Goal: Task Accomplishment & Management: Use online tool/utility

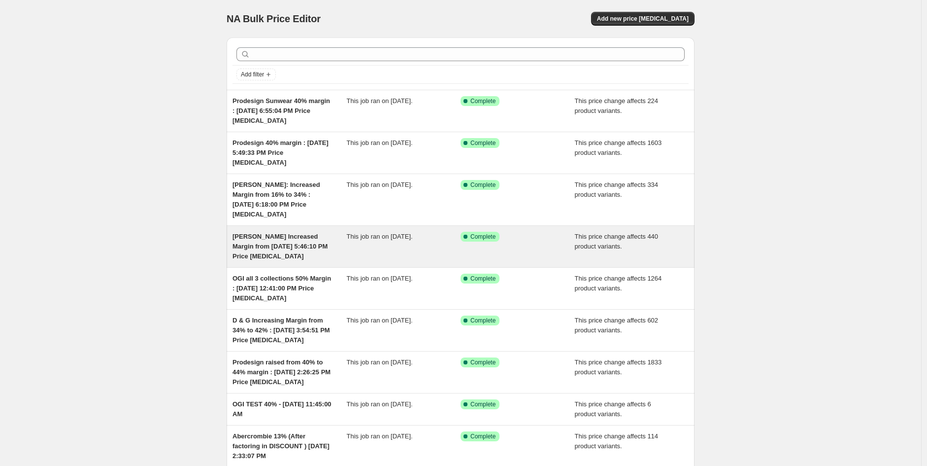
click at [267, 236] on span "[PERSON_NAME] Increased Margin from [DATE] 5:46:10 PM Price [MEDICAL_DATA]" at bounding box center [280, 246] width 95 height 27
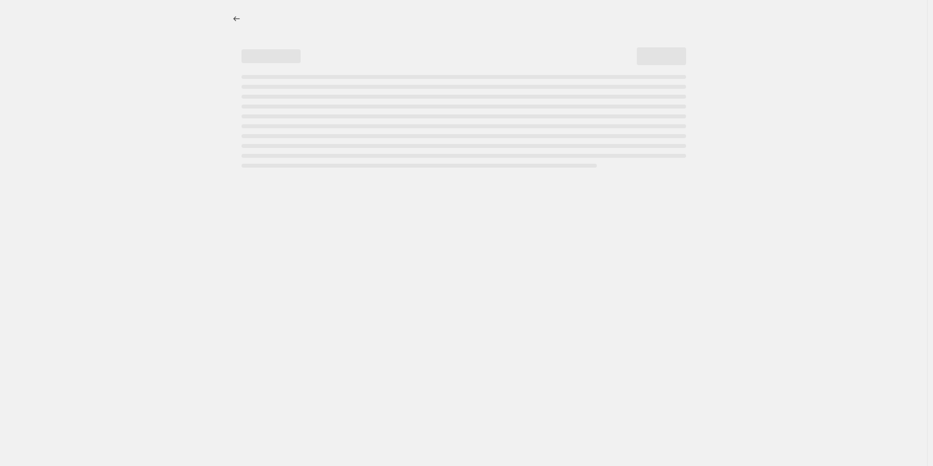
select select "margin"
select select "no_change"
select select "product_status"
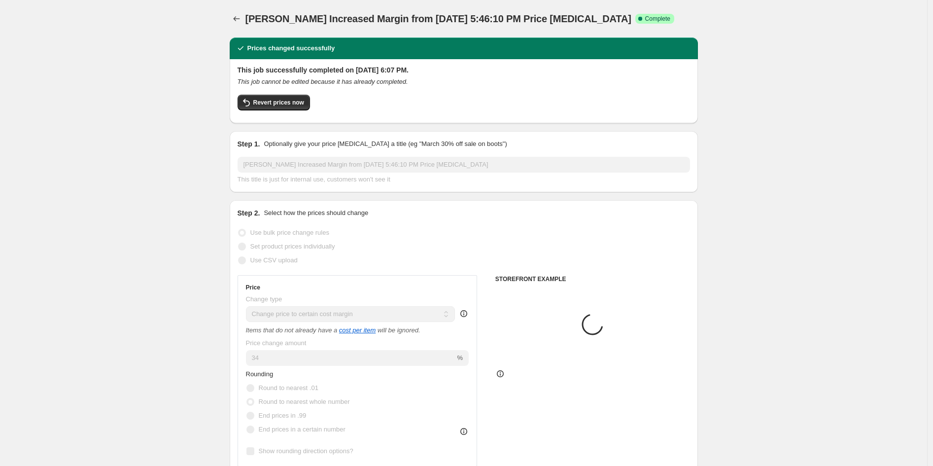
select select "vendor"
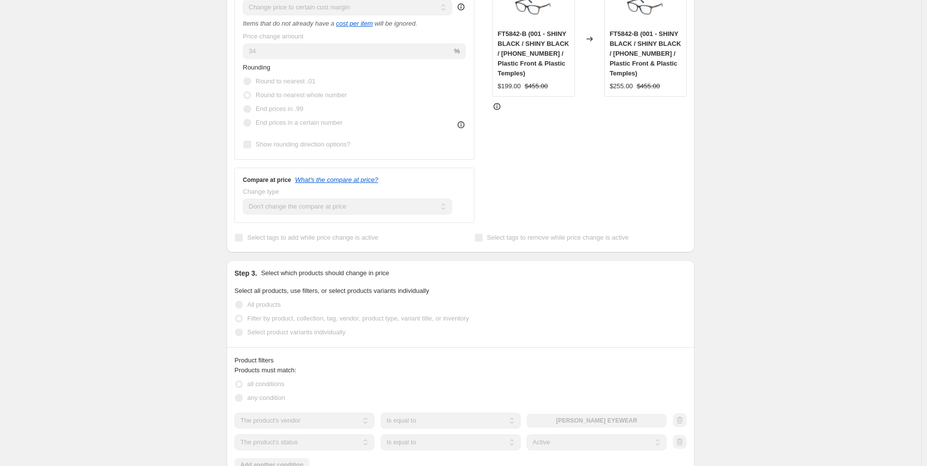
scroll to position [437, 0]
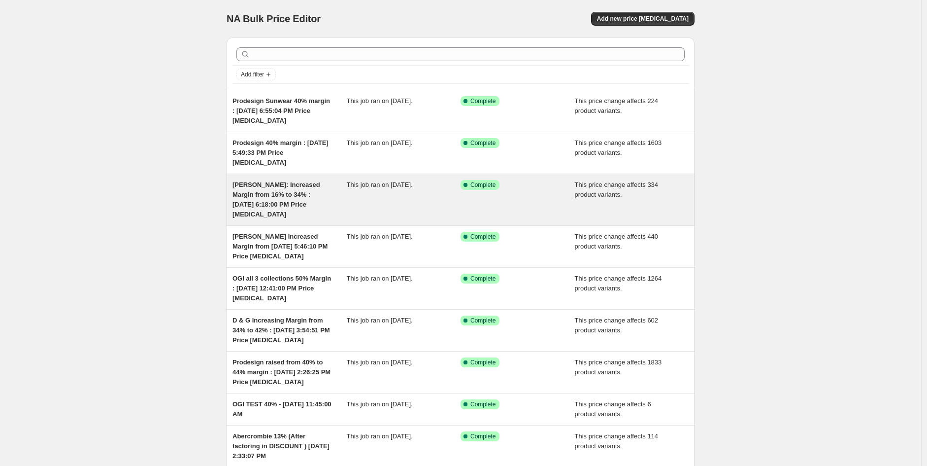
click at [256, 201] on span "Tom Ford: Increased Margin from 16% to 34% : Aug 5, 2025, 6:18:00 PM Price chan…" at bounding box center [277, 199] width 88 height 37
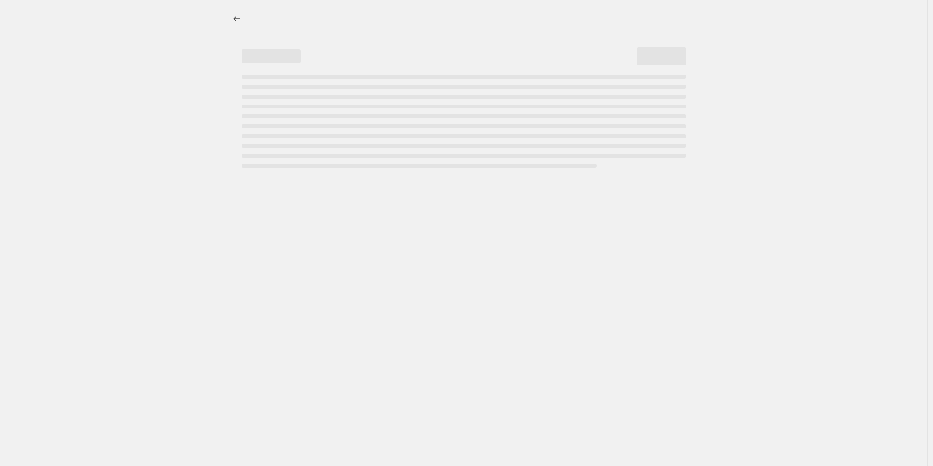
select select "margin"
select select "no_change"
select select "vendor"
select select "product_status"
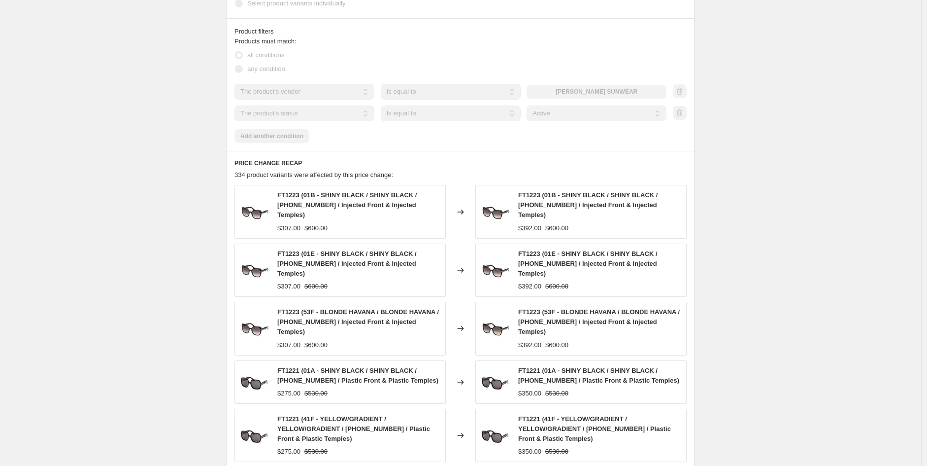
scroll to position [493, 0]
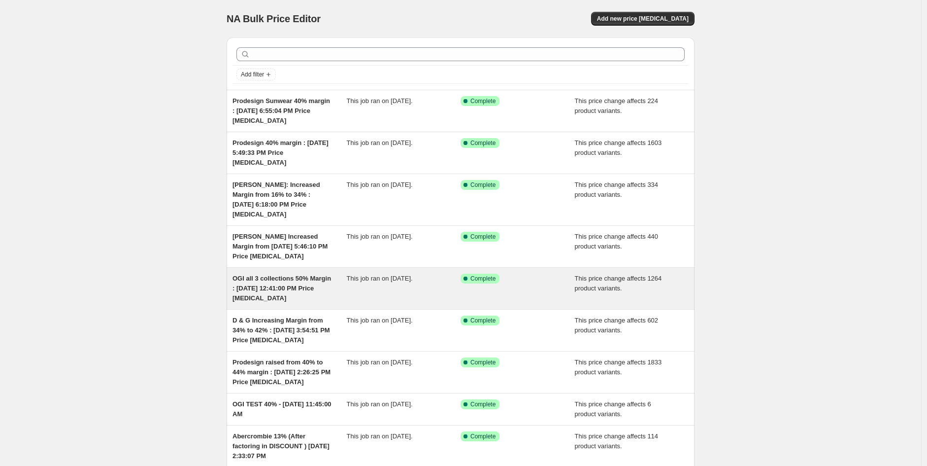
click at [255, 281] on span "OGI all 3 collections 50% Margin : Aug 4, 2025, 12:41:00 PM Price change job" at bounding box center [282, 287] width 99 height 27
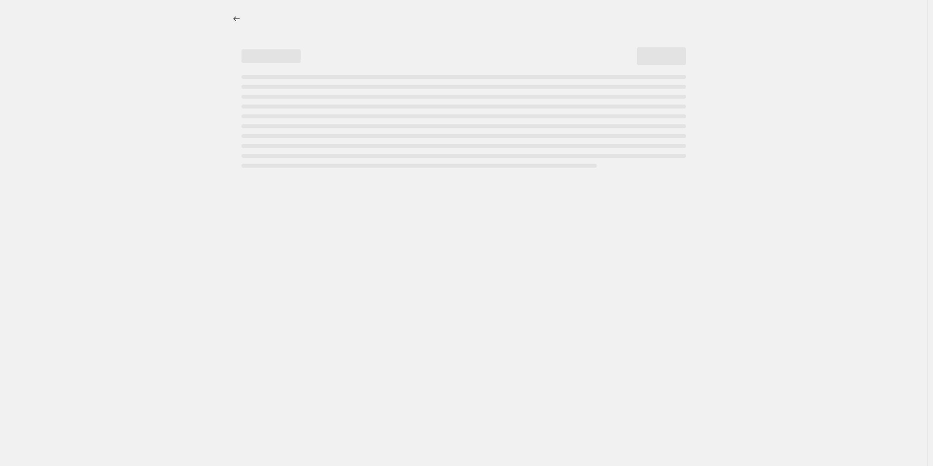
select select "margin"
select select "no_change"
select select "collection"
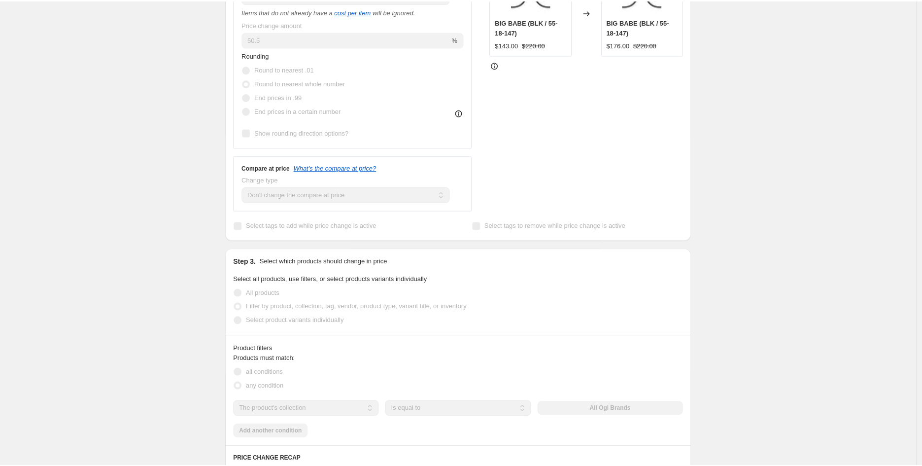
scroll to position [437, 0]
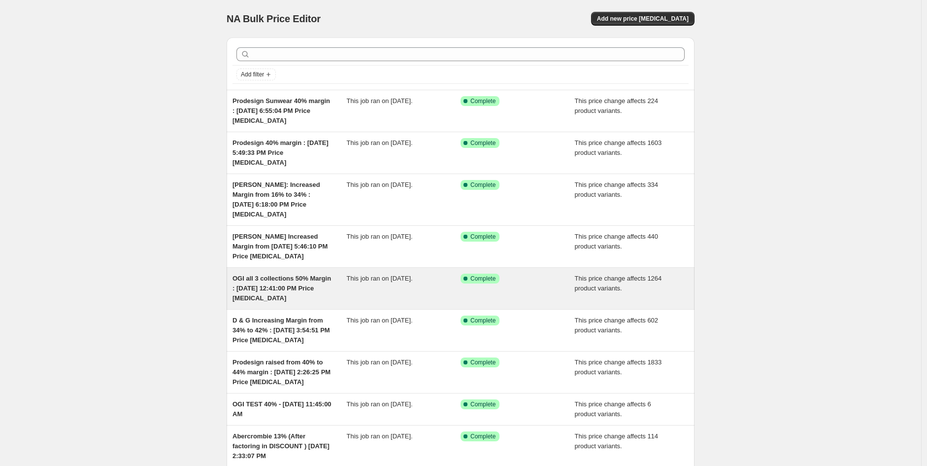
click at [252, 283] on div "OGI all 3 collections 50% Margin : [DATE] 12:41:00 PM Price [MEDICAL_DATA]" at bounding box center [290, 288] width 114 height 30
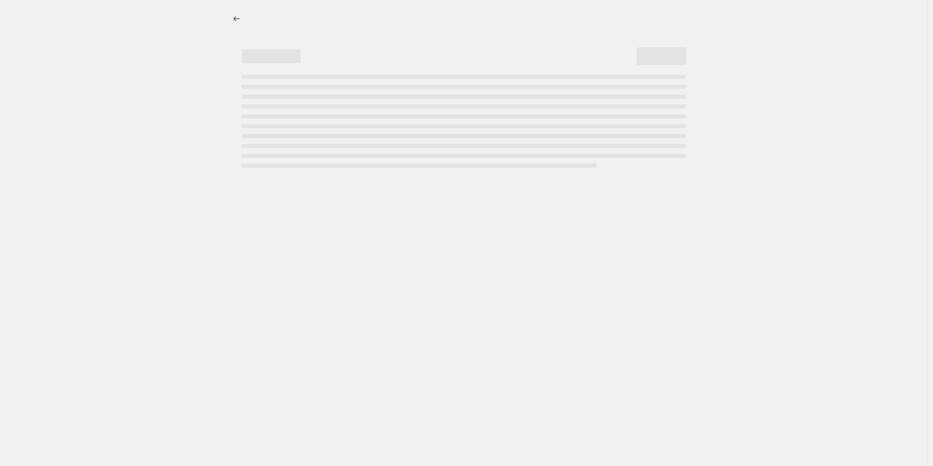
select select "margin"
select select "no_change"
select select "collection"
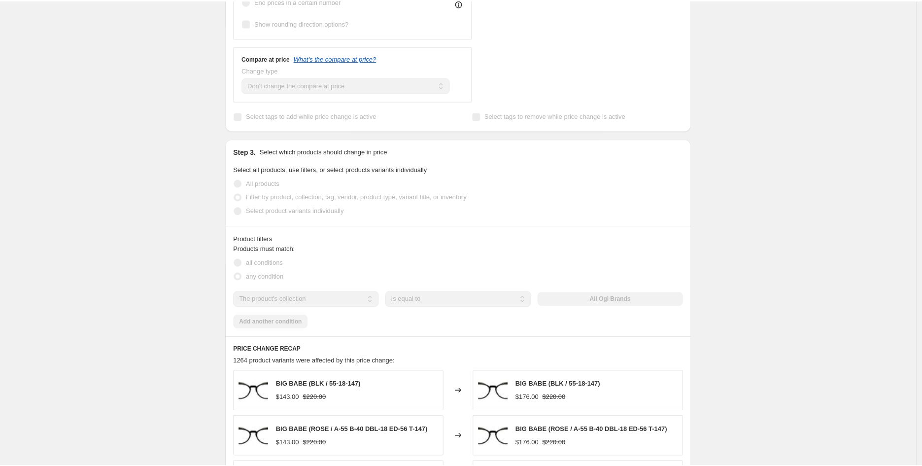
scroll to position [493, 0]
